Goal: Task Accomplishment & Management: Manage account settings

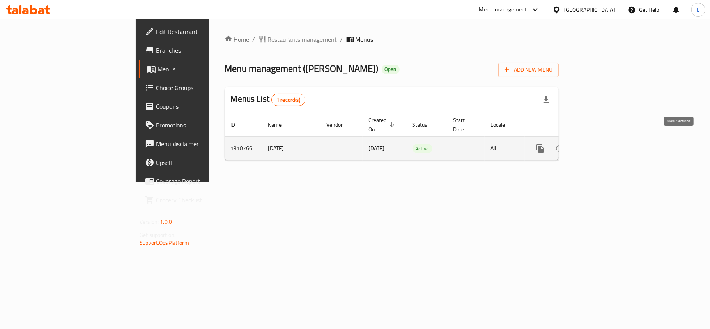
click at [601, 144] on icon "enhanced table" at bounding box center [596, 148] width 9 height 9
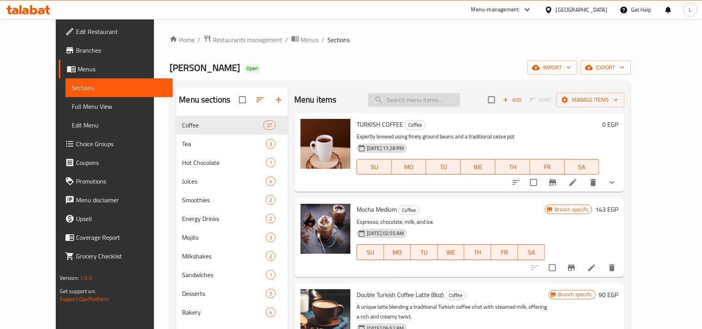
click at [409, 104] on input "search" at bounding box center [414, 100] width 92 height 14
paste input "Iced Pistachio Latt"
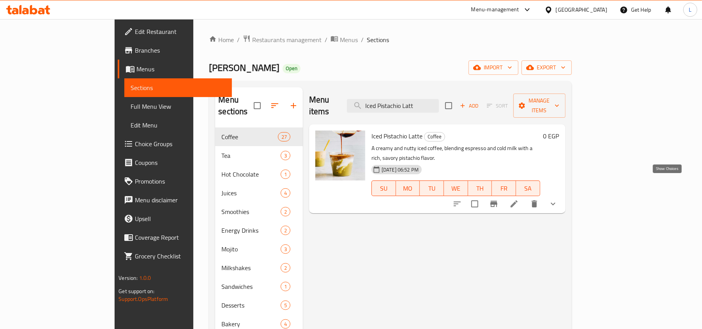
type input "Iced Pistachio Latt"
click at [558, 199] on icon "show more" at bounding box center [553, 203] width 9 height 9
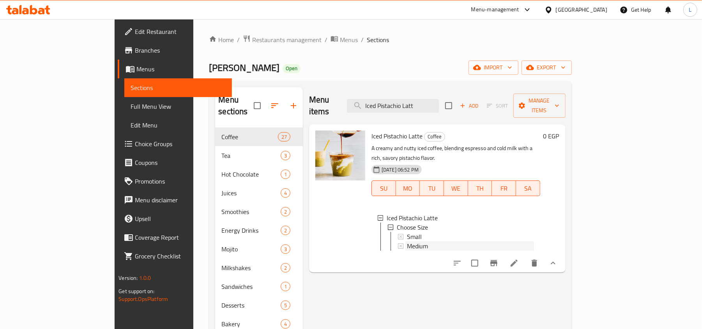
click at [428, 241] on div "Medium" at bounding box center [470, 245] width 127 height 9
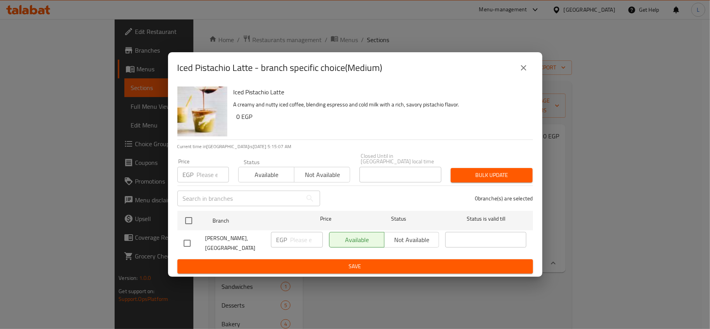
click at [531, 73] on button "close" at bounding box center [523, 67] width 19 height 19
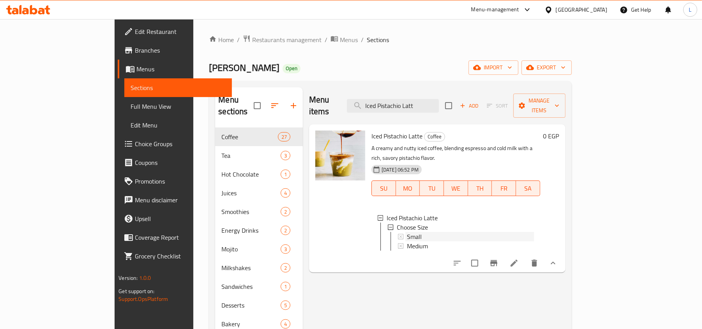
click at [439, 232] on div "Small" at bounding box center [470, 236] width 127 height 9
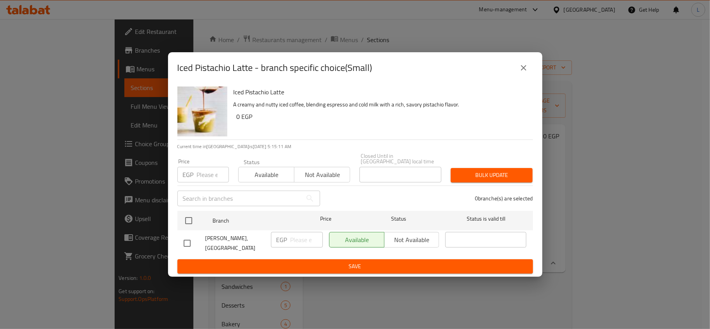
drag, startPoint x: 529, startPoint y: 76, endPoint x: 567, endPoint y: 197, distance: 125.8
click at [529, 77] on button "close" at bounding box center [523, 67] width 19 height 19
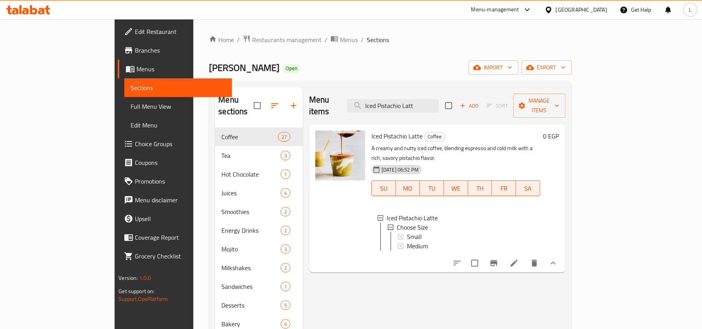
click at [525, 256] on li at bounding box center [514, 263] width 22 height 14
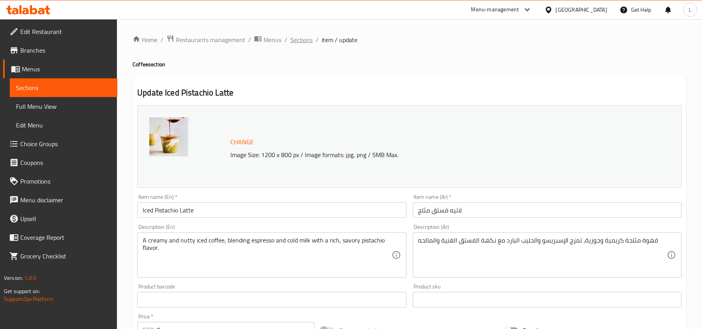
click at [308, 44] on span "Sections" at bounding box center [301, 39] width 22 height 9
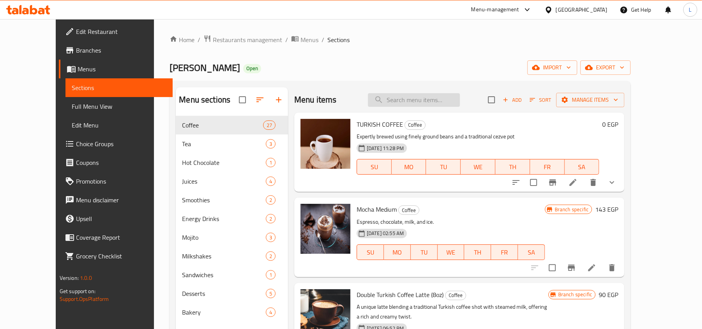
click at [416, 100] on input "search" at bounding box center [414, 100] width 92 height 14
paste input "Banana Coffee"
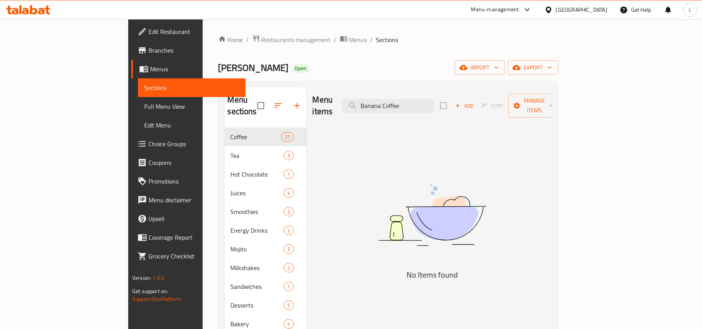
type input "Banana Coffee"
click at [262, 38] on span "Restaurants management" at bounding box center [296, 39] width 69 height 9
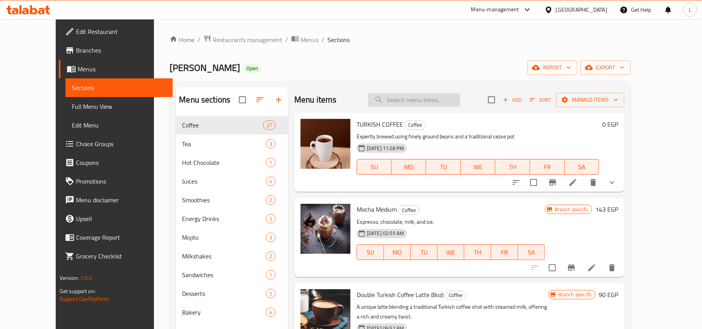
click at [448, 101] on input "search" at bounding box center [414, 100] width 92 height 14
paste input "Iced Spanish Latte"
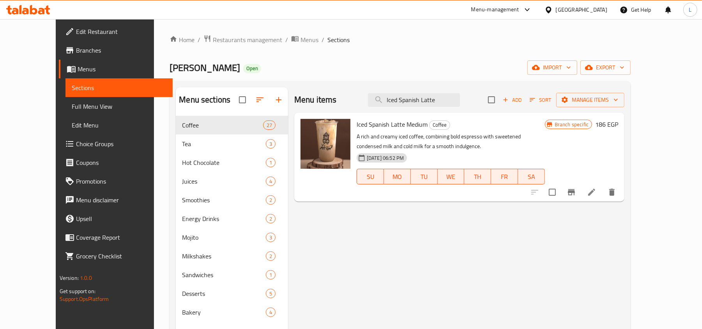
type input "Iced Spanish Latte"
click at [603, 199] on li at bounding box center [592, 192] width 22 height 14
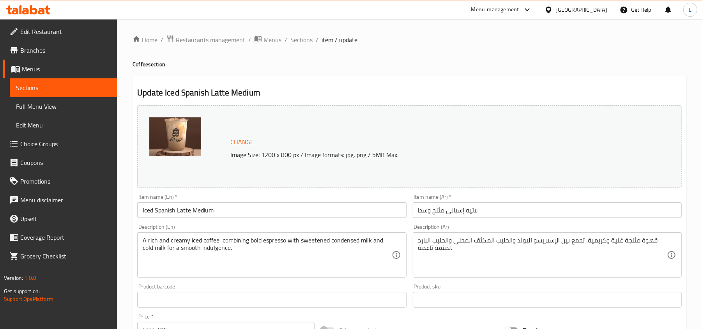
drag, startPoint x: 306, startPoint y: 36, endPoint x: 254, endPoint y: 0, distance: 63.3
click at [306, 36] on span "Sections" at bounding box center [301, 39] width 22 height 9
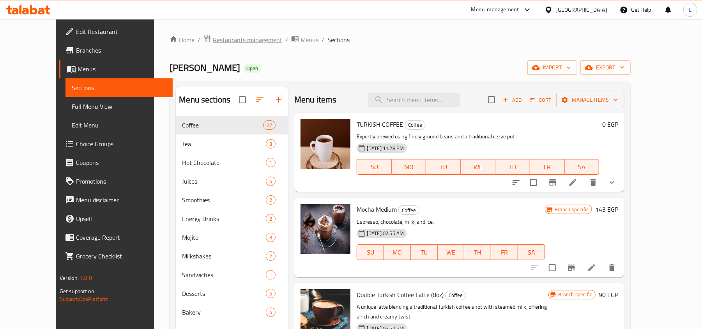
click at [213, 39] on span "Restaurants management" at bounding box center [247, 39] width 69 height 9
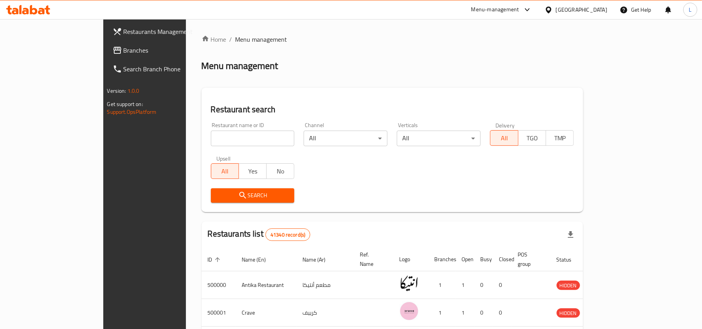
click at [601, 5] on div "[GEOGRAPHIC_DATA]" at bounding box center [581, 9] width 51 height 9
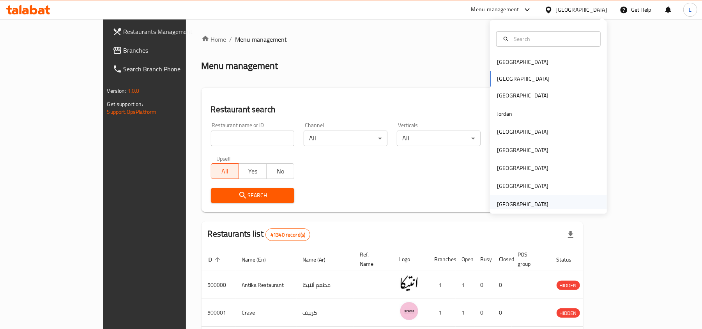
click at [523, 206] on div "United Arab Emirates" at bounding box center [522, 204] width 51 height 9
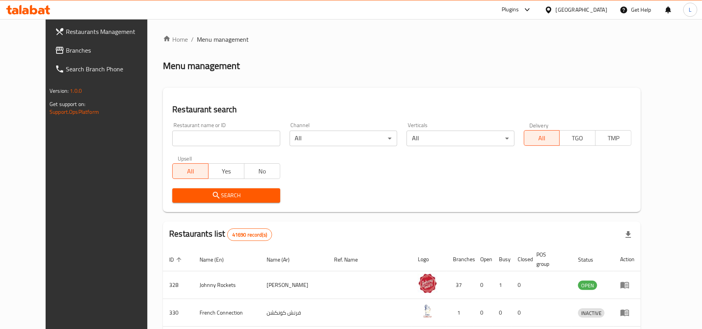
click at [49, 58] on link "Branches" at bounding box center [106, 50] width 114 height 19
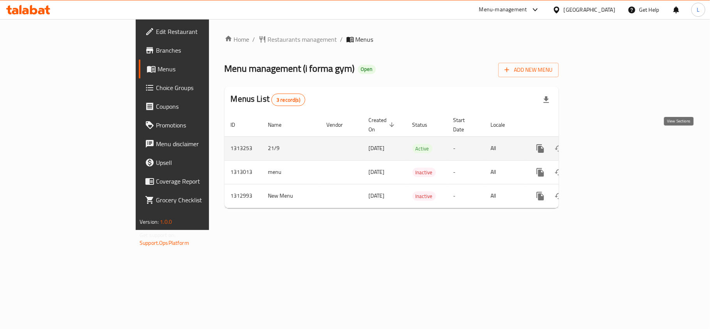
click at [606, 147] on link "enhanced table" at bounding box center [596, 148] width 19 height 19
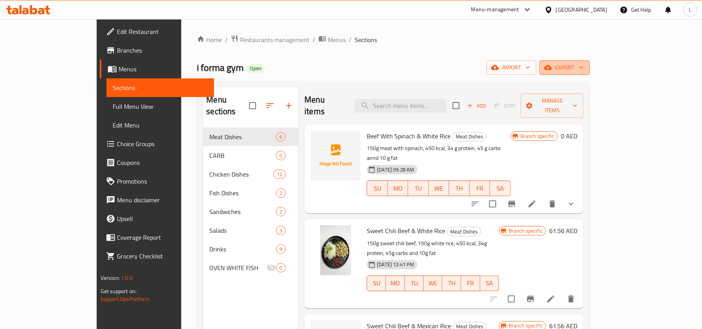
click at [584, 63] on span "export" at bounding box center [565, 68] width 38 height 10
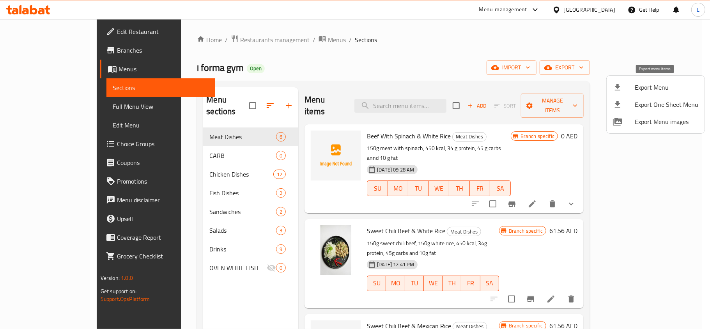
click at [645, 83] on span "Export Menu" at bounding box center [667, 87] width 64 height 9
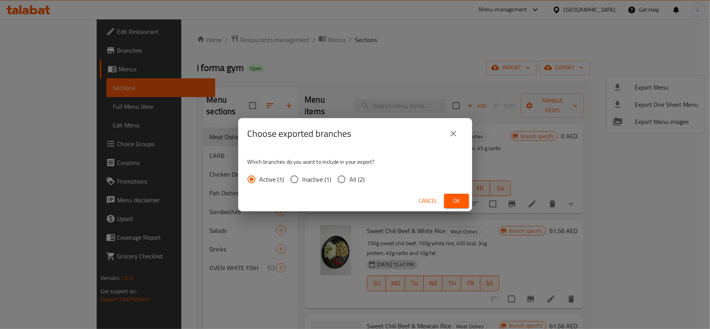
click at [354, 180] on span "All (2)" at bounding box center [357, 179] width 15 height 9
click at [350, 180] on input "All (2)" at bounding box center [341, 179] width 16 height 16
radio input "true"
click at [452, 203] on span "Ok" at bounding box center [456, 201] width 12 height 10
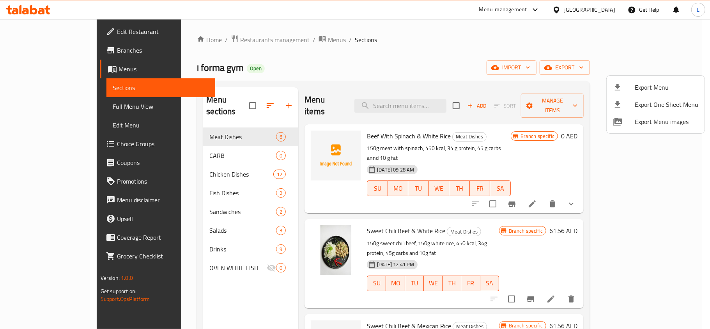
click at [217, 44] on div at bounding box center [355, 164] width 710 height 329
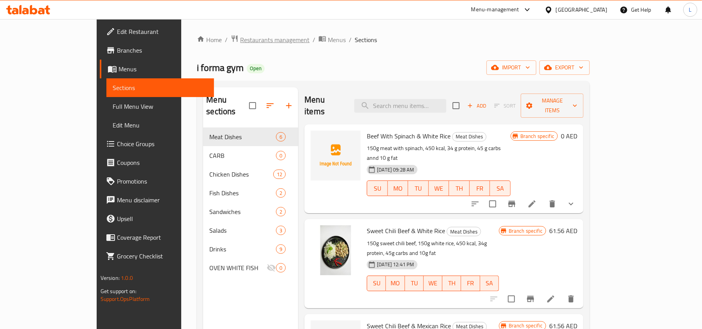
click at [240, 41] on span "Restaurants management" at bounding box center [274, 39] width 69 height 9
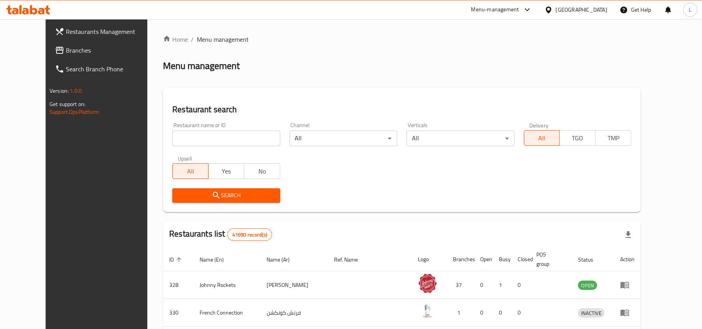
click at [591, 7] on div "United Arab Emirates" at bounding box center [581, 9] width 51 height 9
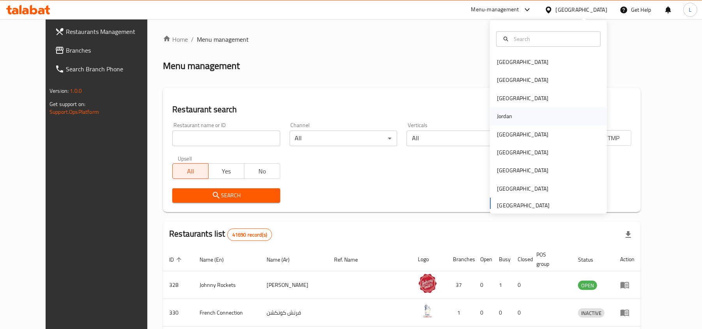
click at [499, 119] on div "Jordan" at bounding box center [504, 116] width 15 height 9
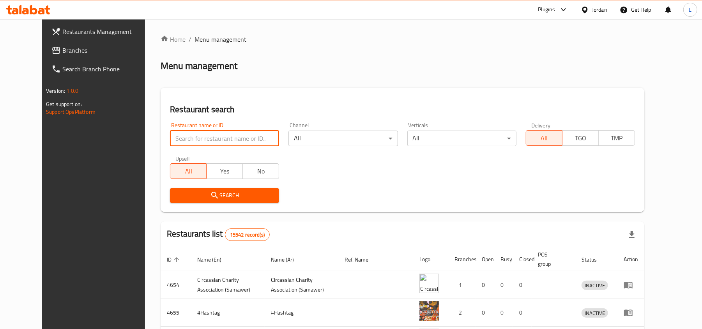
click at [180, 146] on input "search" at bounding box center [224, 139] width 109 height 16
click at [45, 41] on link "Branches" at bounding box center [102, 50] width 114 height 19
